Goal: Information Seeking & Learning: Check status

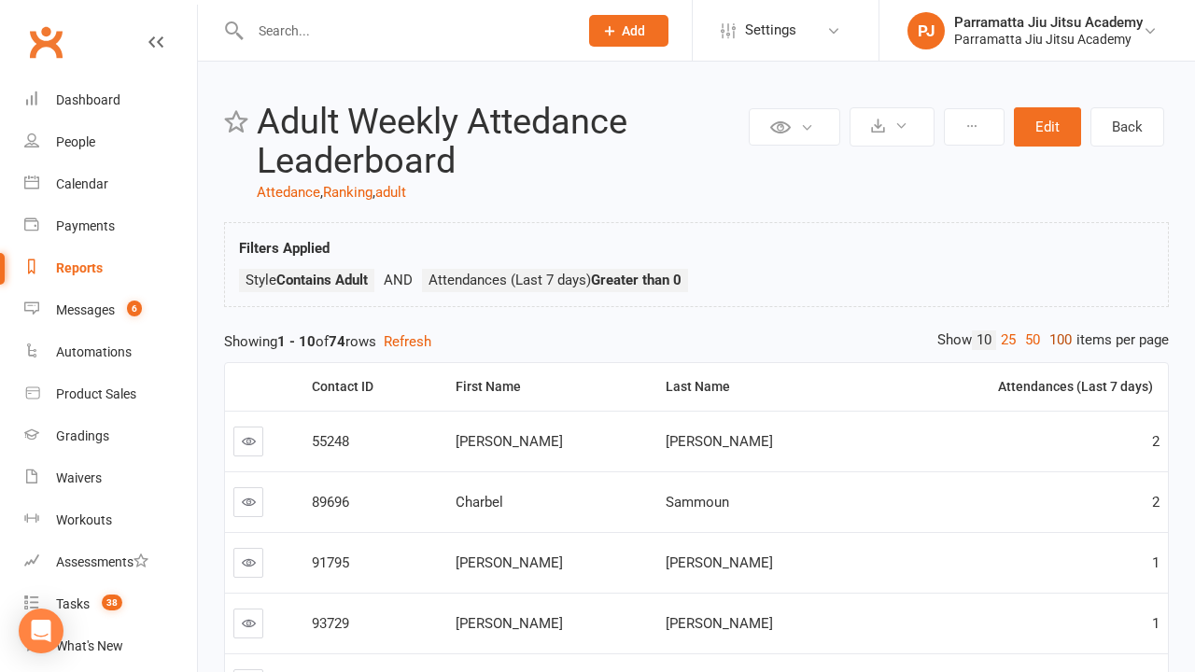
click at [1056, 340] on link "100" at bounding box center [1060, 340] width 32 height 20
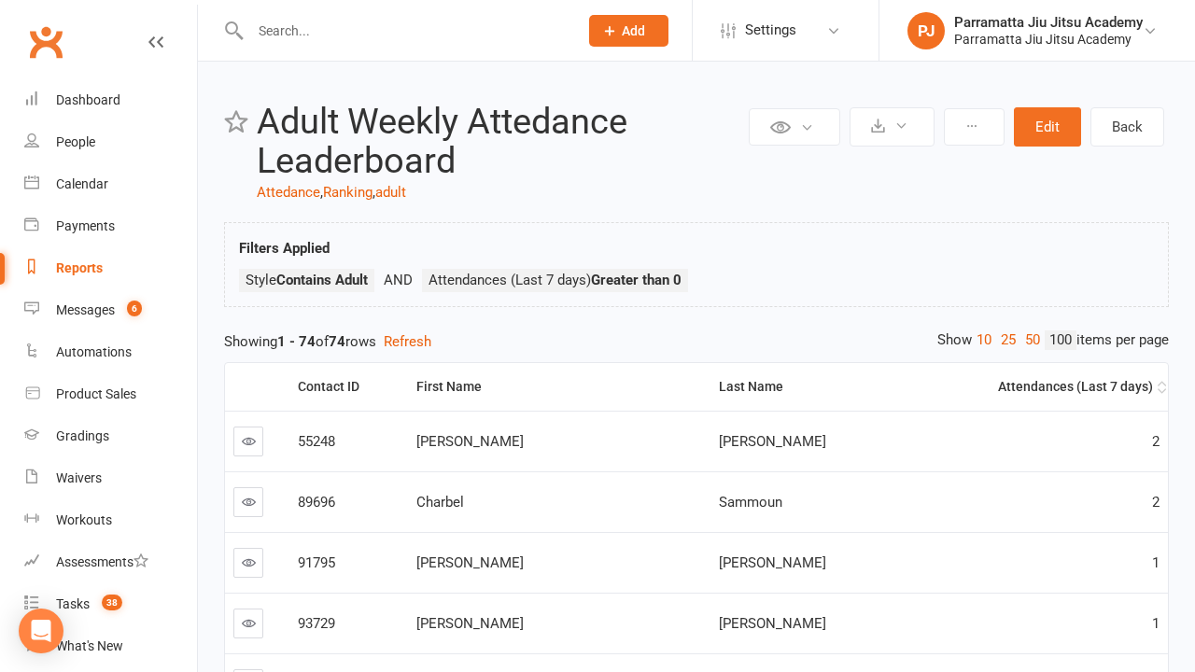
click at [1020, 386] on div "Attendances (Last 7 days)" at bounding box center [1041, 387] width 224 height 14
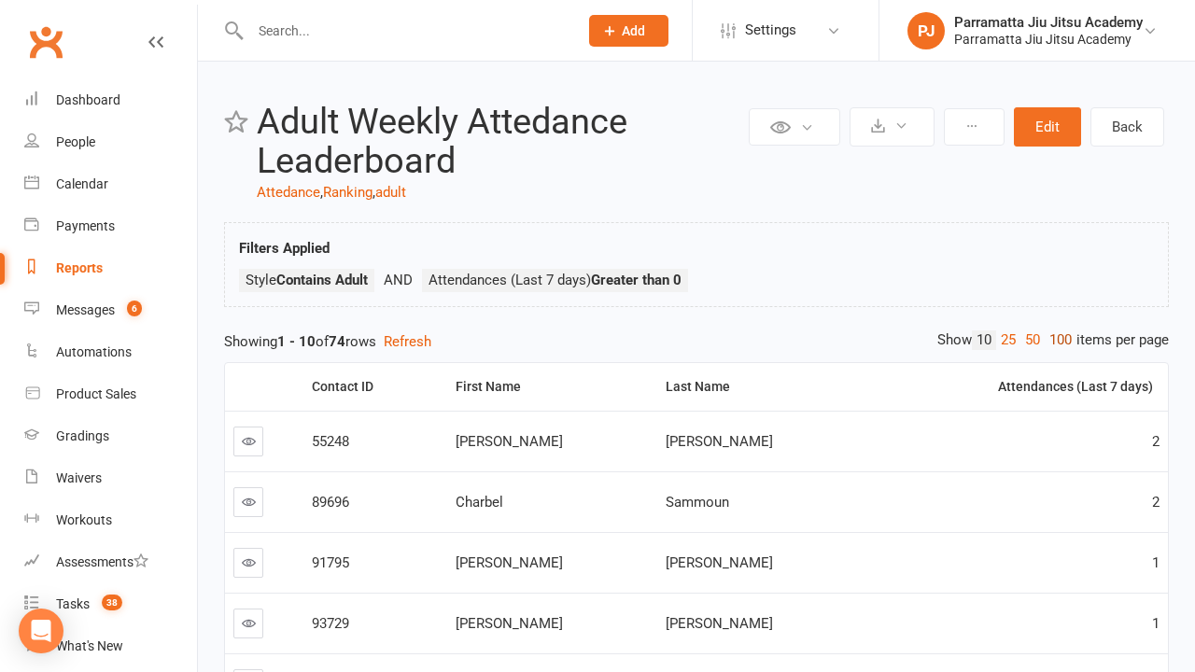
click at [1056, 340] on link "100" at bounding box center [1060, 340] width 32 height 20
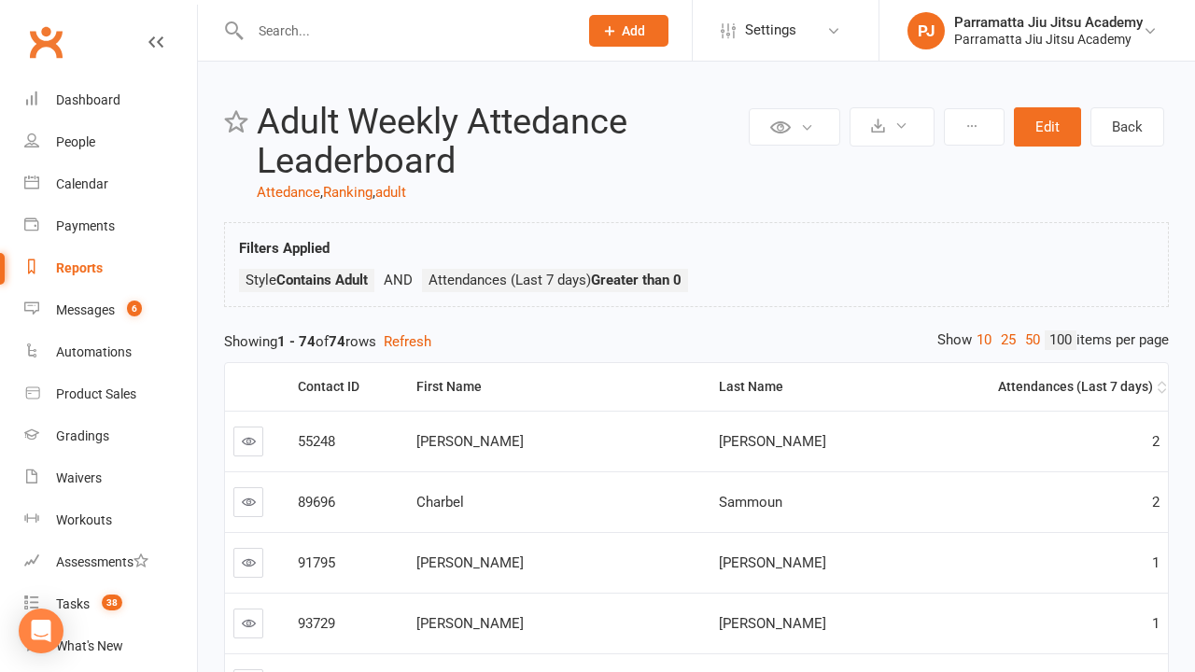
click at [1020, 386] on div "Attendances (Last 7 days)" at bounding box center [1041, 387] width 224 height 14
